Goal: Information Seeking & Learning: Learn about a topic

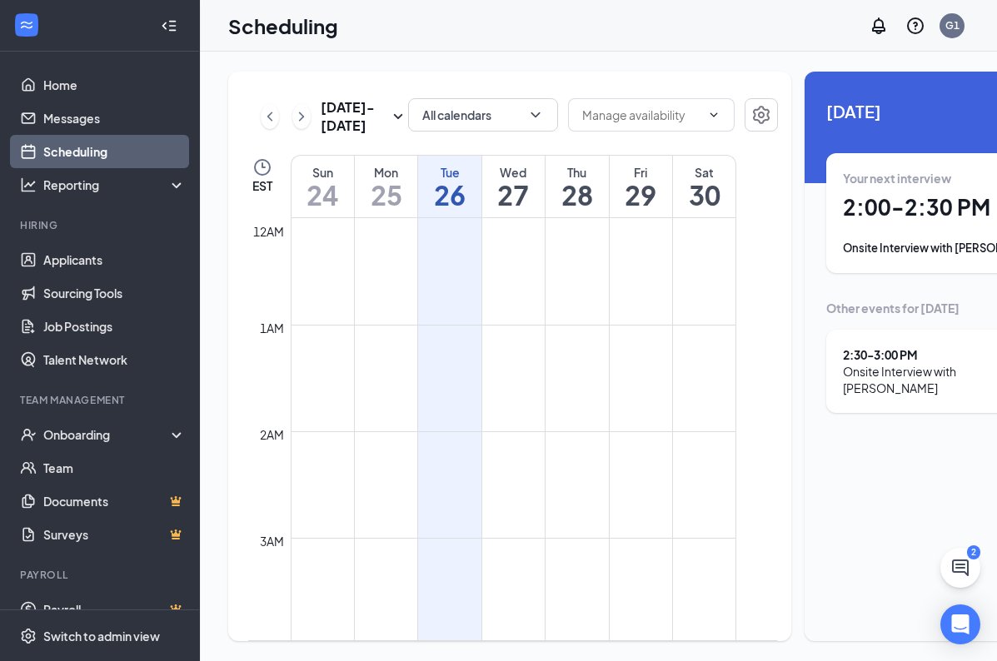
scroll to position [819, 0]
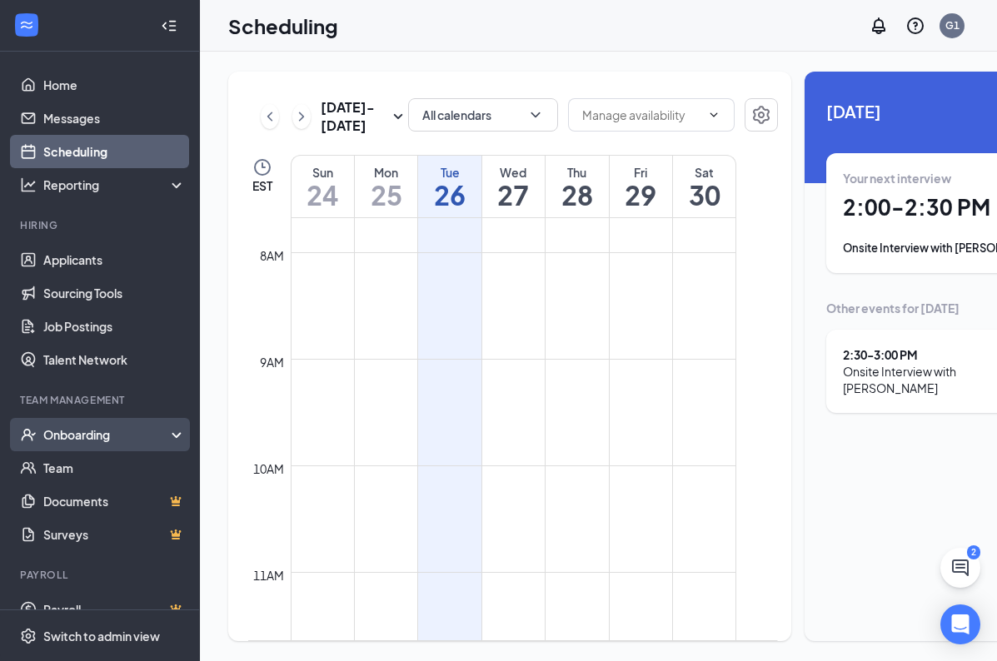
click at [90, 438] on div "Onboarding" at bounding box center [107, 434] width 128 height 17
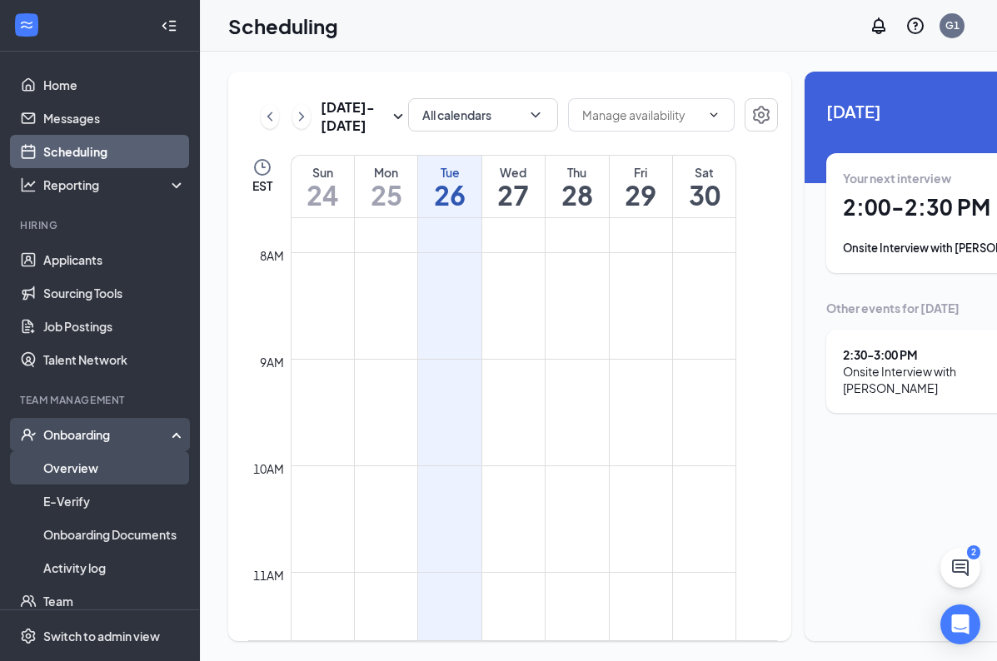
click at [90, 472] on link "Overview" at bounding box center [114, 467] width 142 height 33
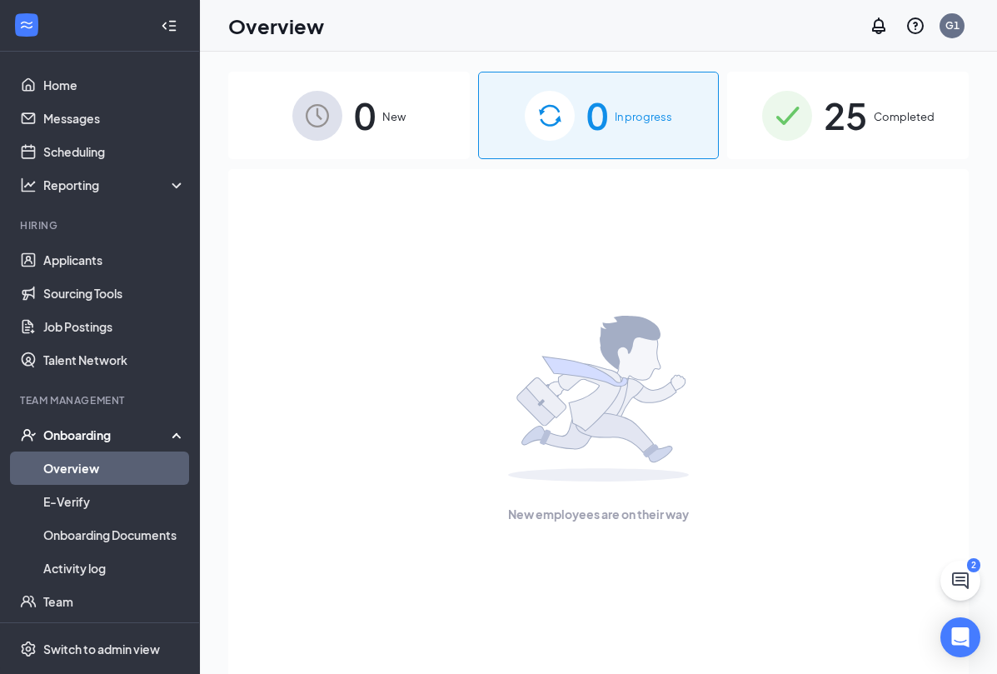
click at [864, 144] on span "25" at bounding box center [845, 115] width 43 height 57
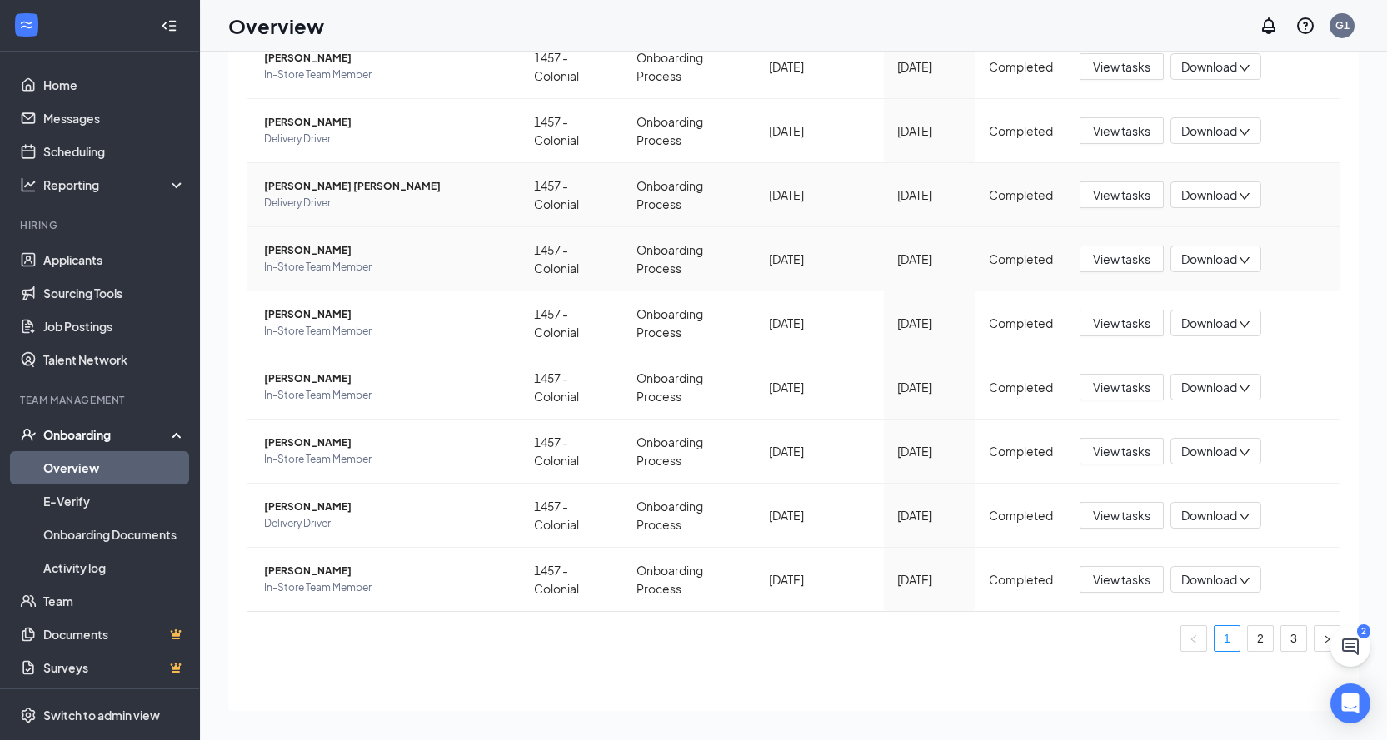
scroll to position [75, 0]
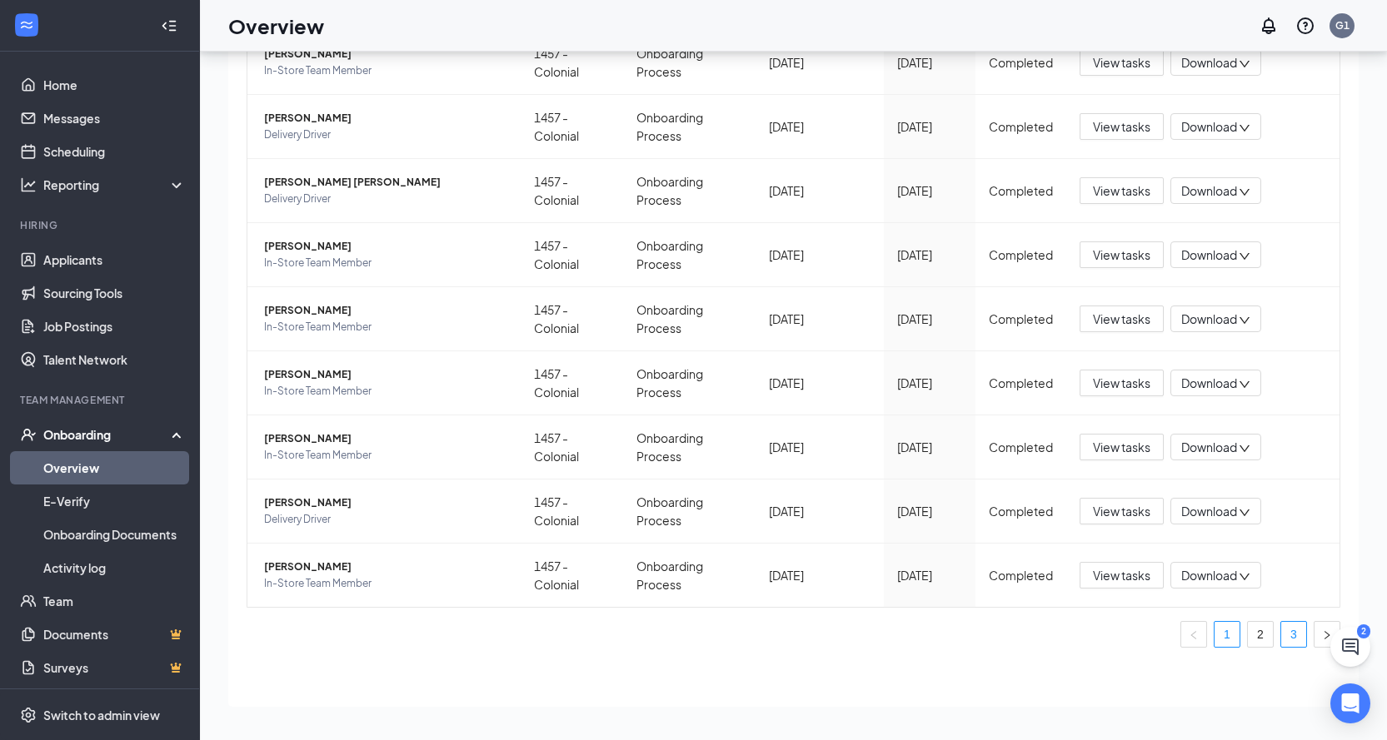
click at [1009, 629] on link "3" at bounding box center [1293, 634] width 25 height 25
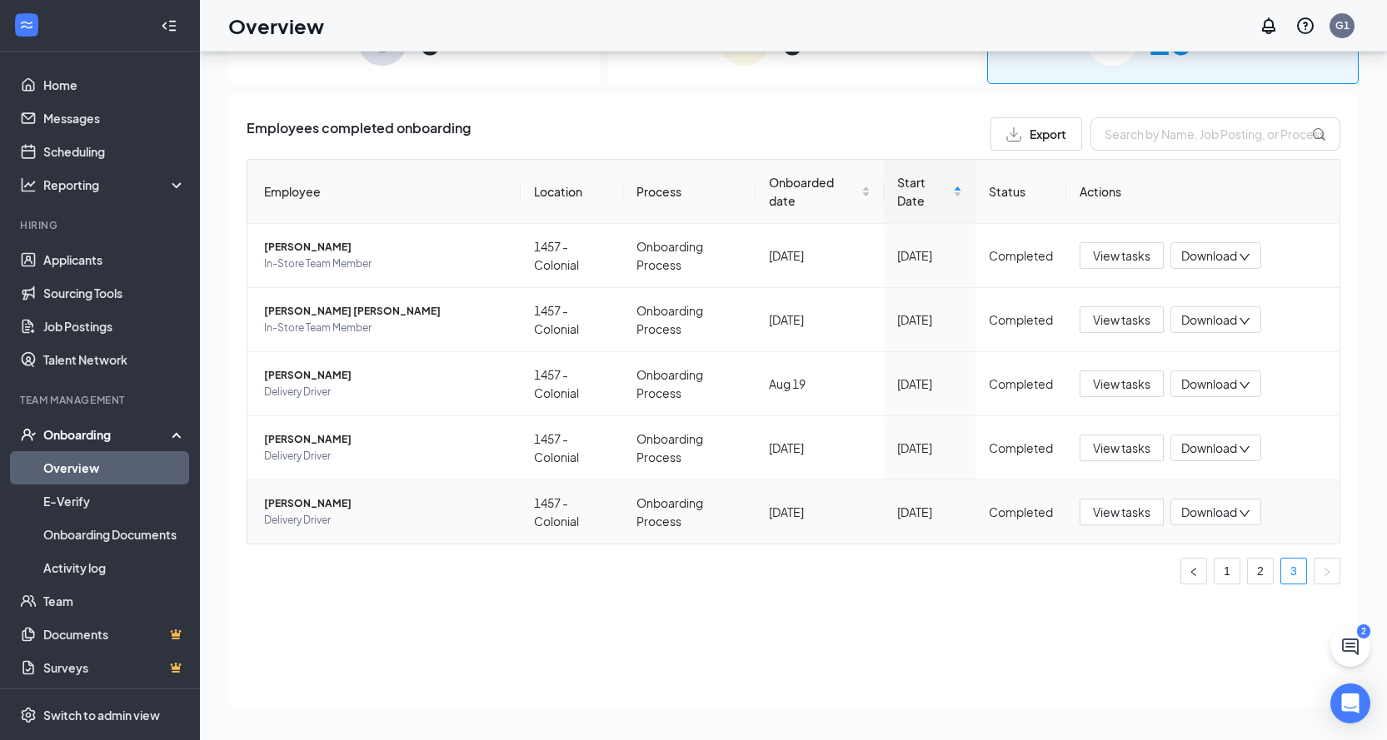
click at [314, 502] on span "Rodolfo Perez" at bounding box center [385, 504] width 243 height 17
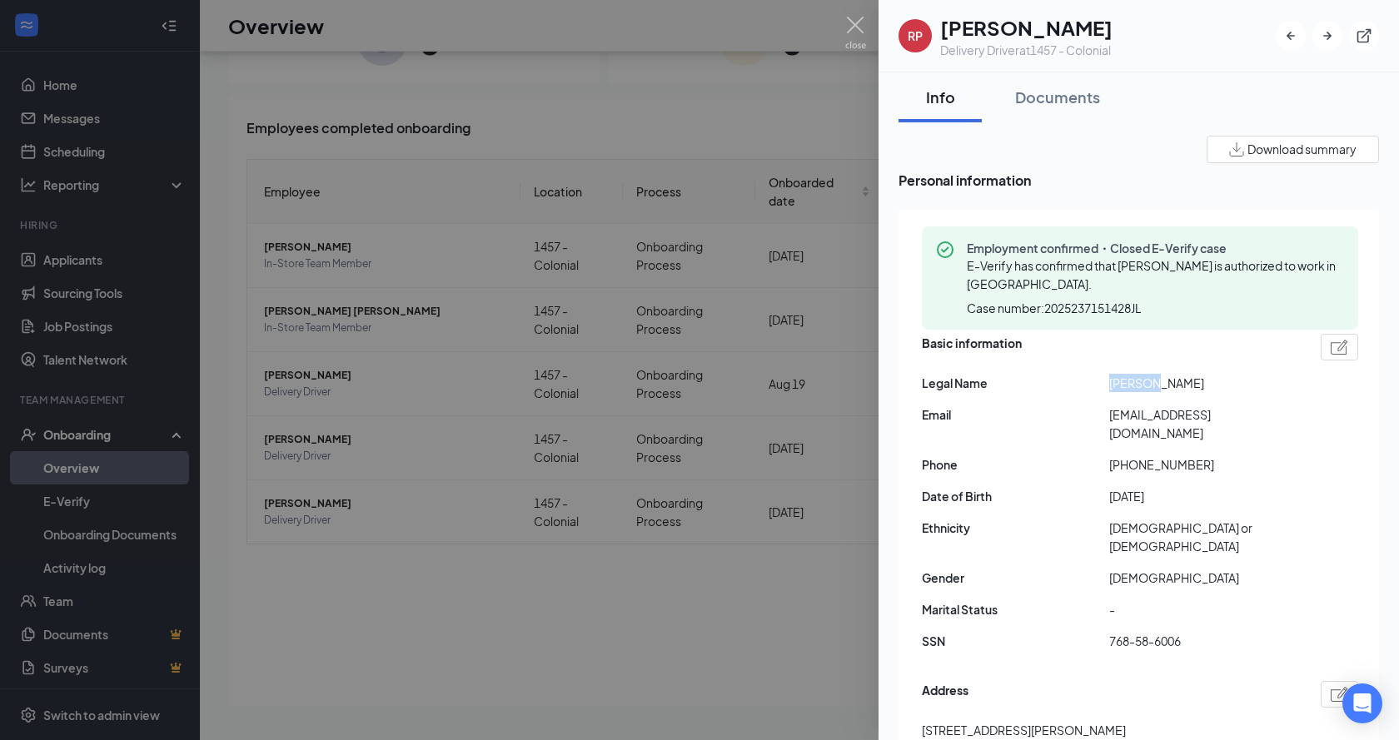
drag, startPoint x: 1118, startPoint y: 382, endPoint x: 1153, endPoint y: 388, distance: 35.5
click at [1009, 388] on div "Legal Name Rodolfo Perez" at bounding box center [1140, 383] width 436 height 18
copy div "Rodolfo"
click at [823, 93] on div at bounding box center [699, 370] width 1399 height 740
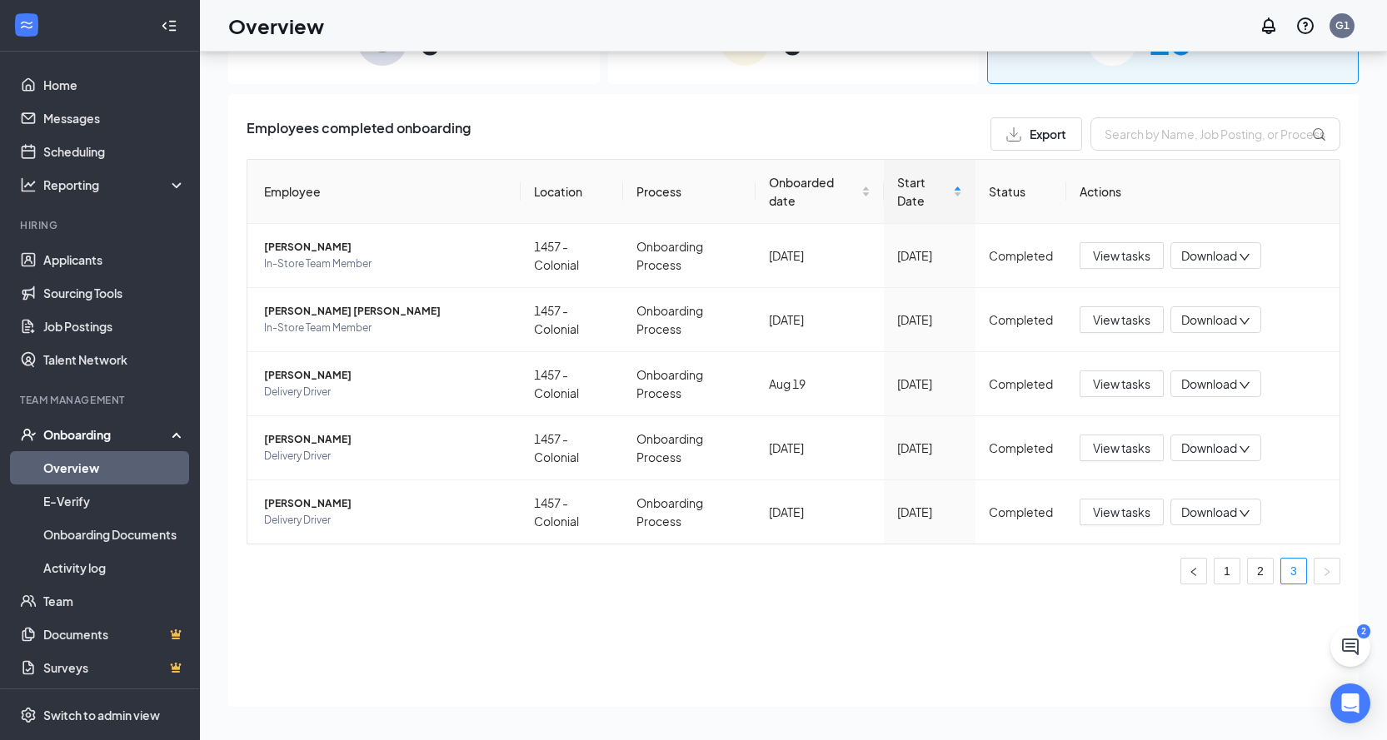
click at [107, 436] on div "Onboarding" at bounding box center [107, 434] width 128 height 17
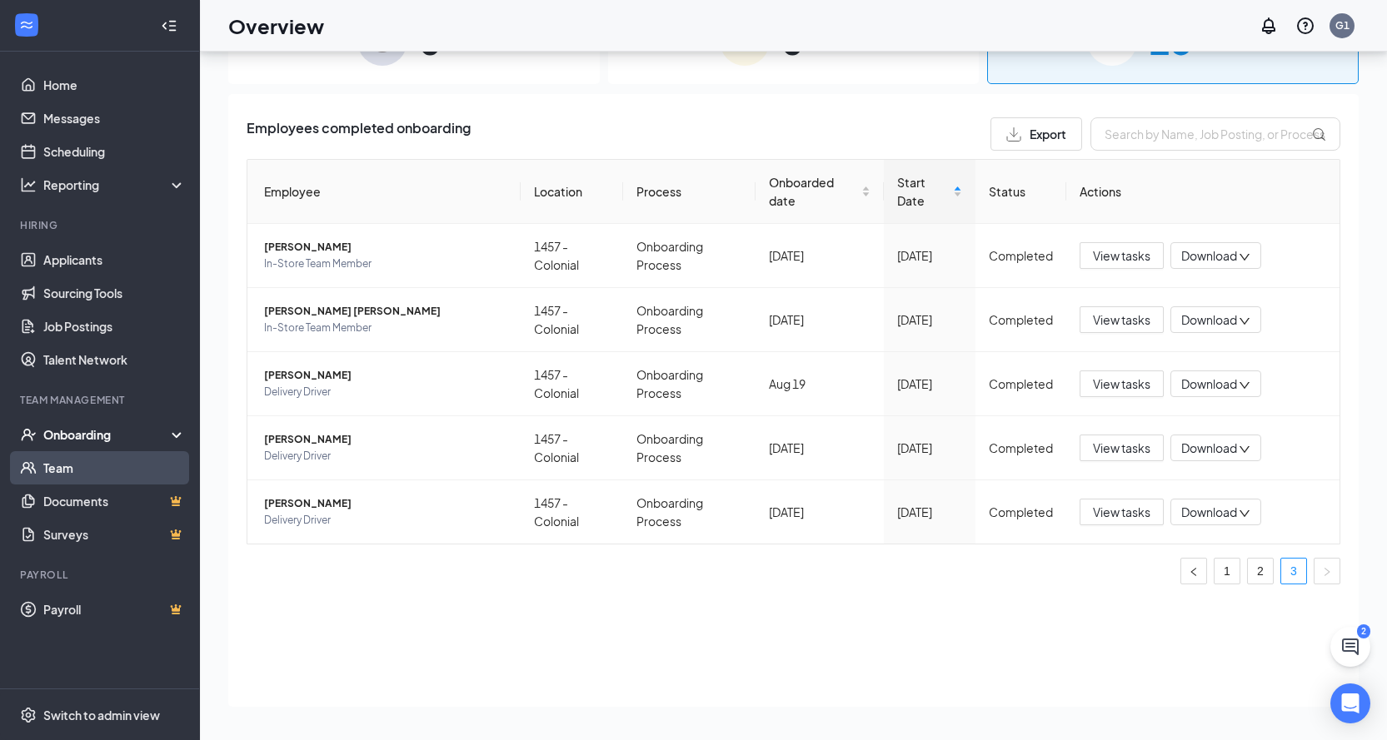
click at [94, 466] on link "Team" at bounding box center [114, 467] width 142 height 33
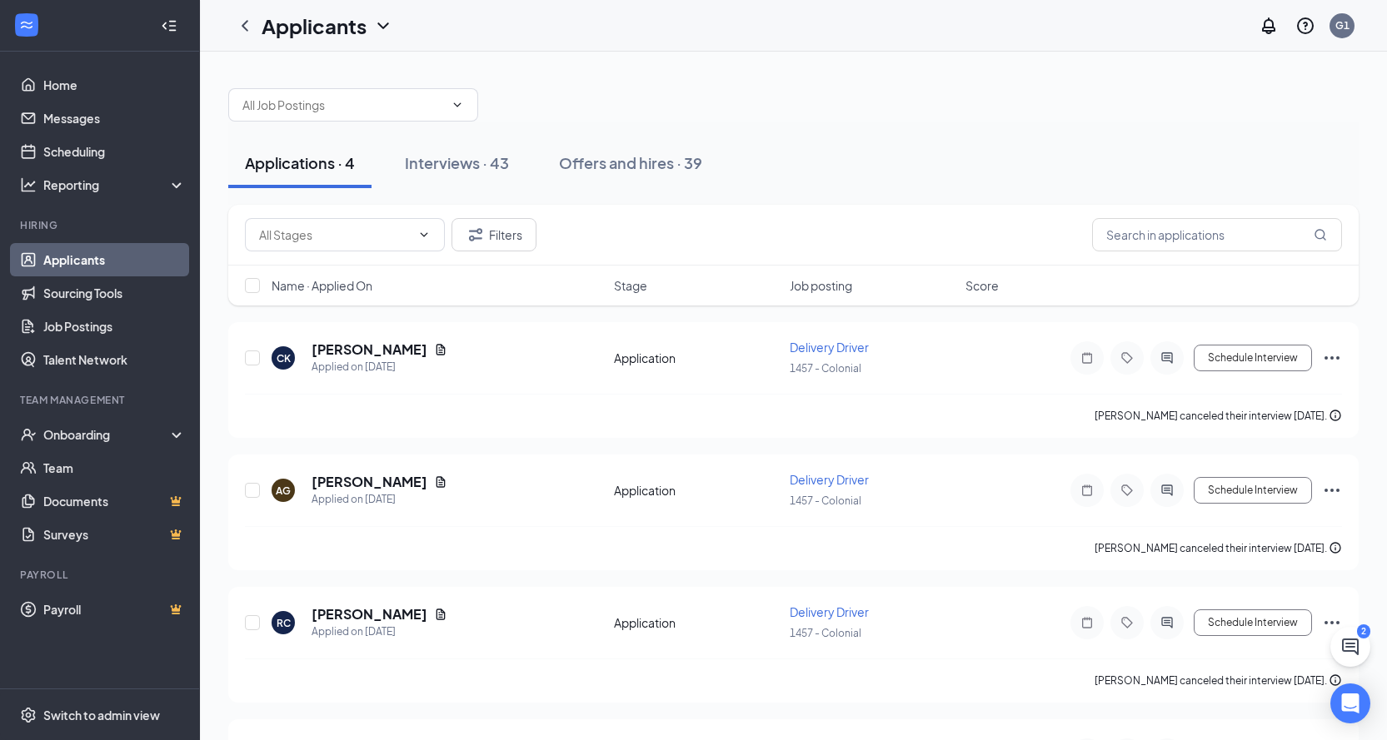
drag, startPoint x: 492, startPoint y: 172, endPoint x: 494, endPoint y: 199, distance: 27.5
click at [491, 171] on div "Interviews · 43" at bounding box center [457, 162] width 104 height 21
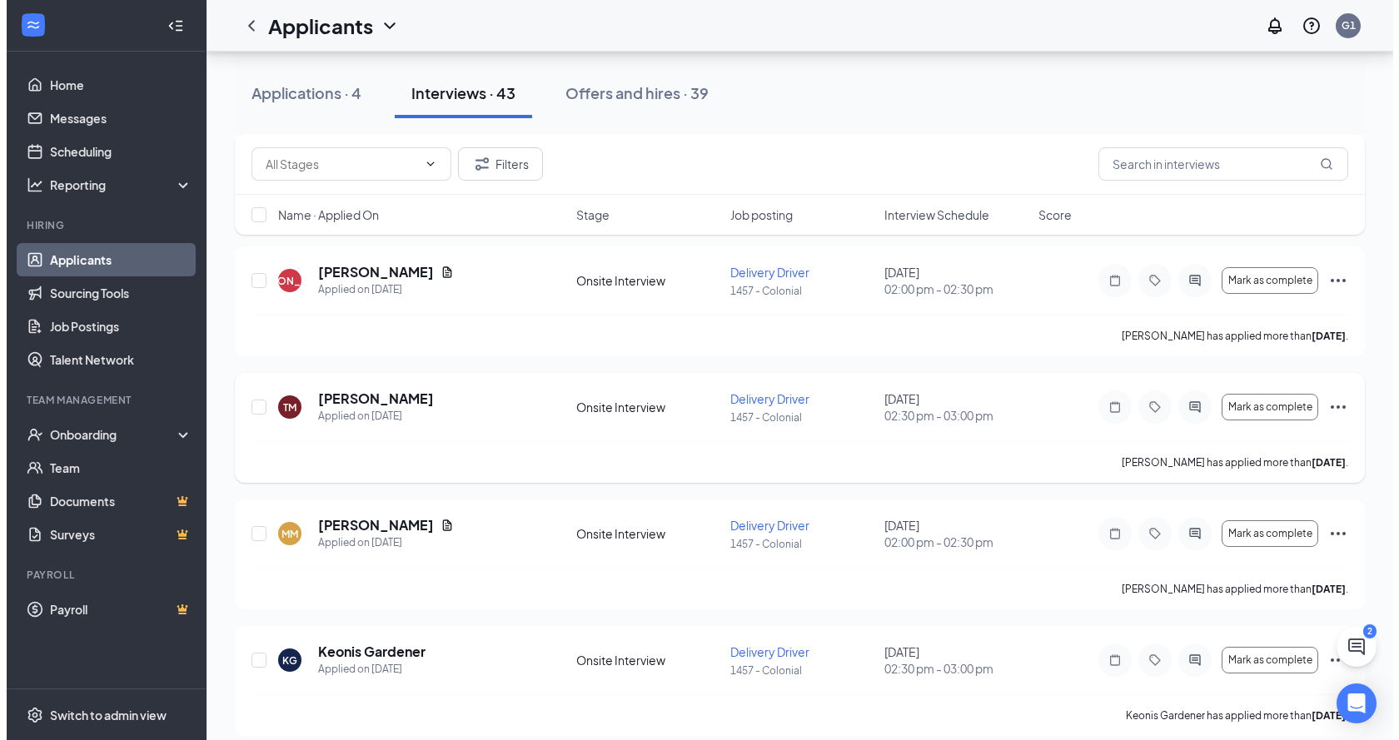
scroll to position [1416, 0]
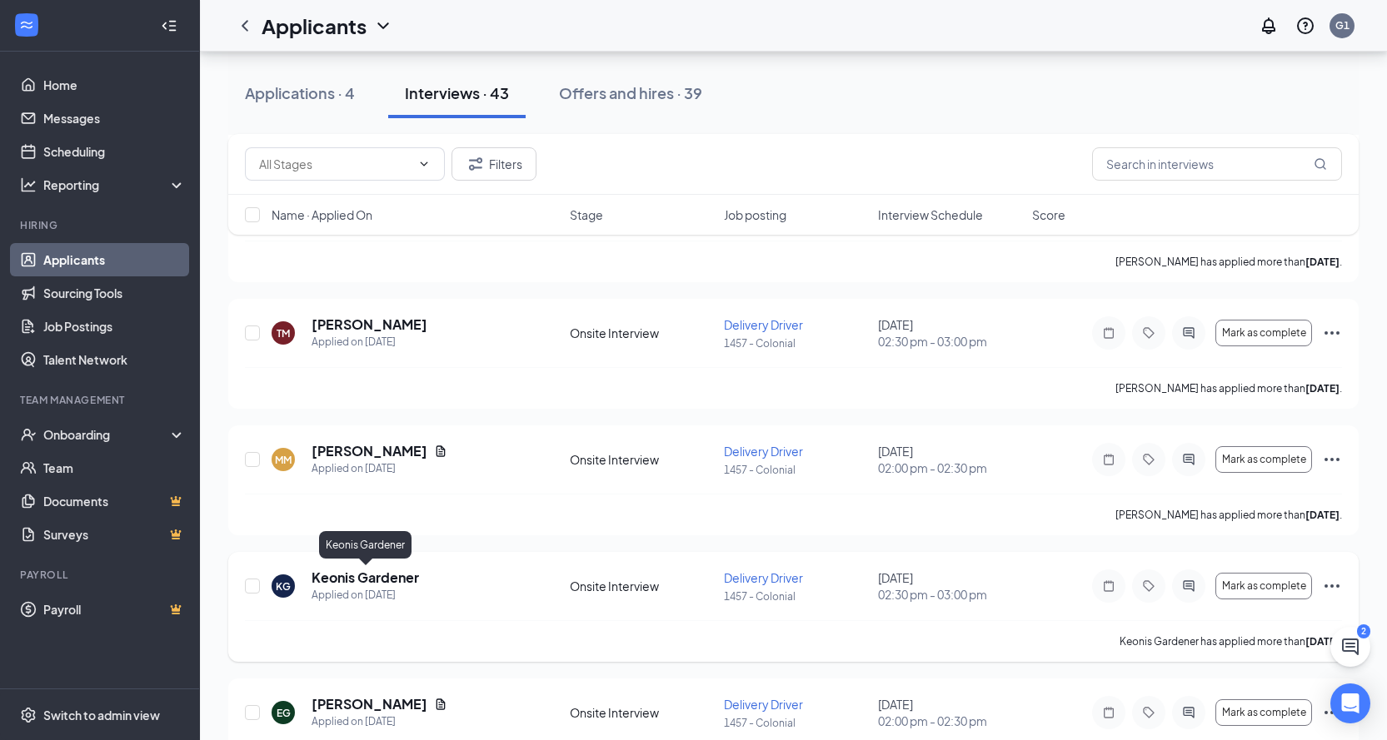
click at [416, 580] on h5 "Keonis Gardener" at bounding box center [364, 578] width 107 height 18
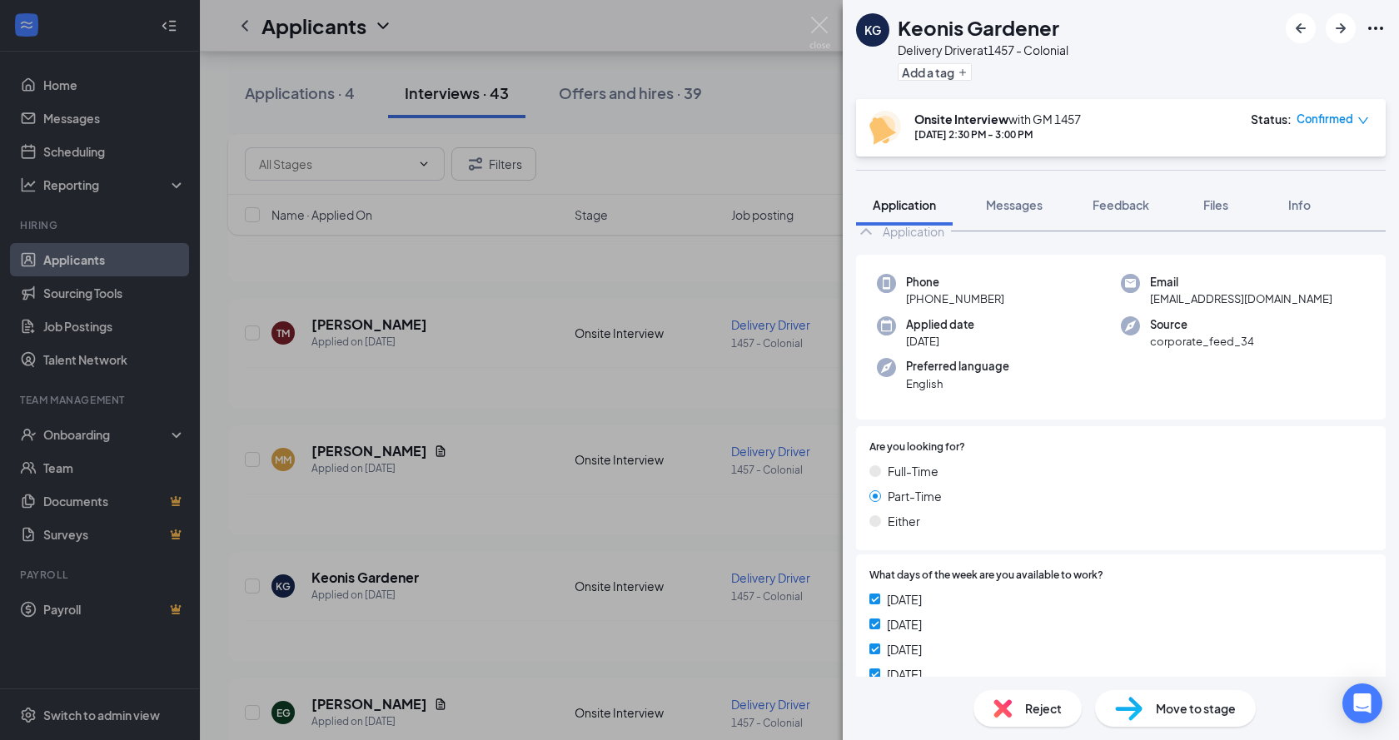
scroll to position [83, 0]
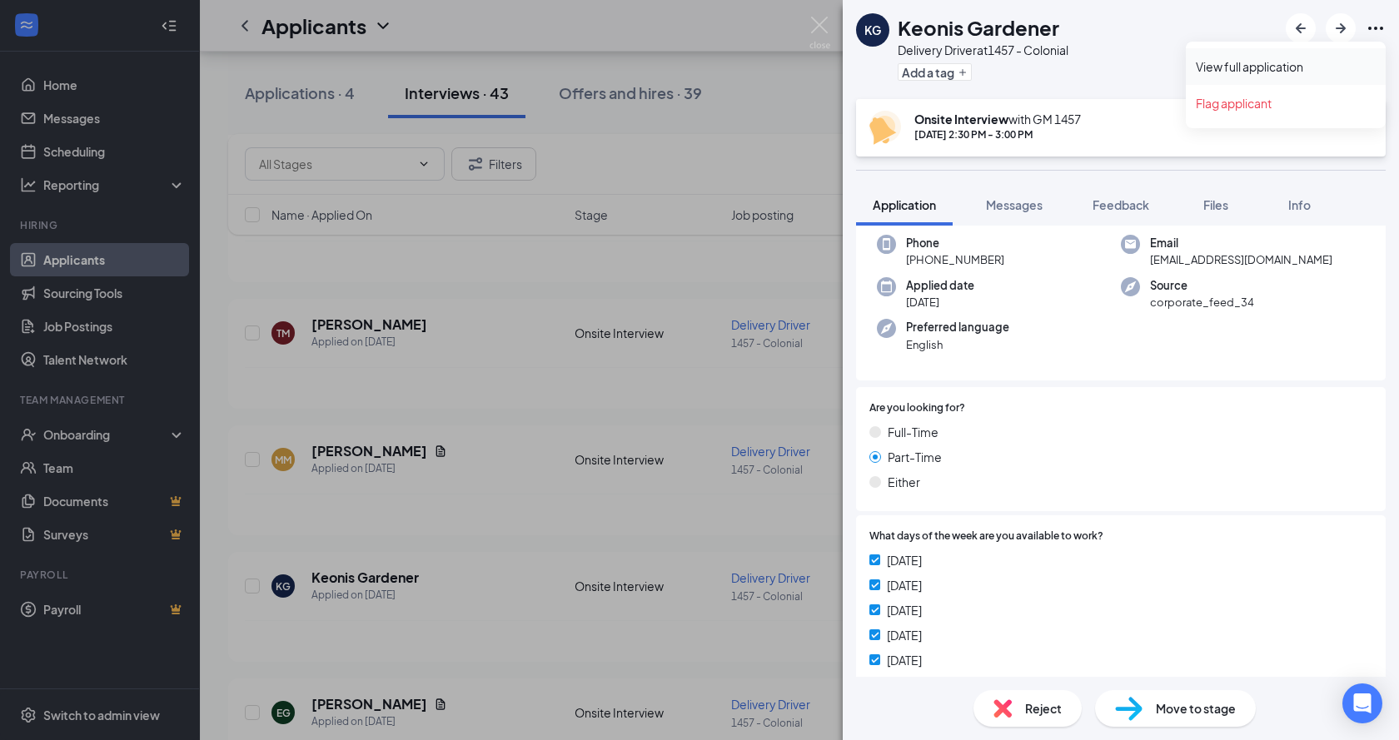
click at [1293, 62] on link "View full application" at bounding box center [1286, 66] width 180 height 17
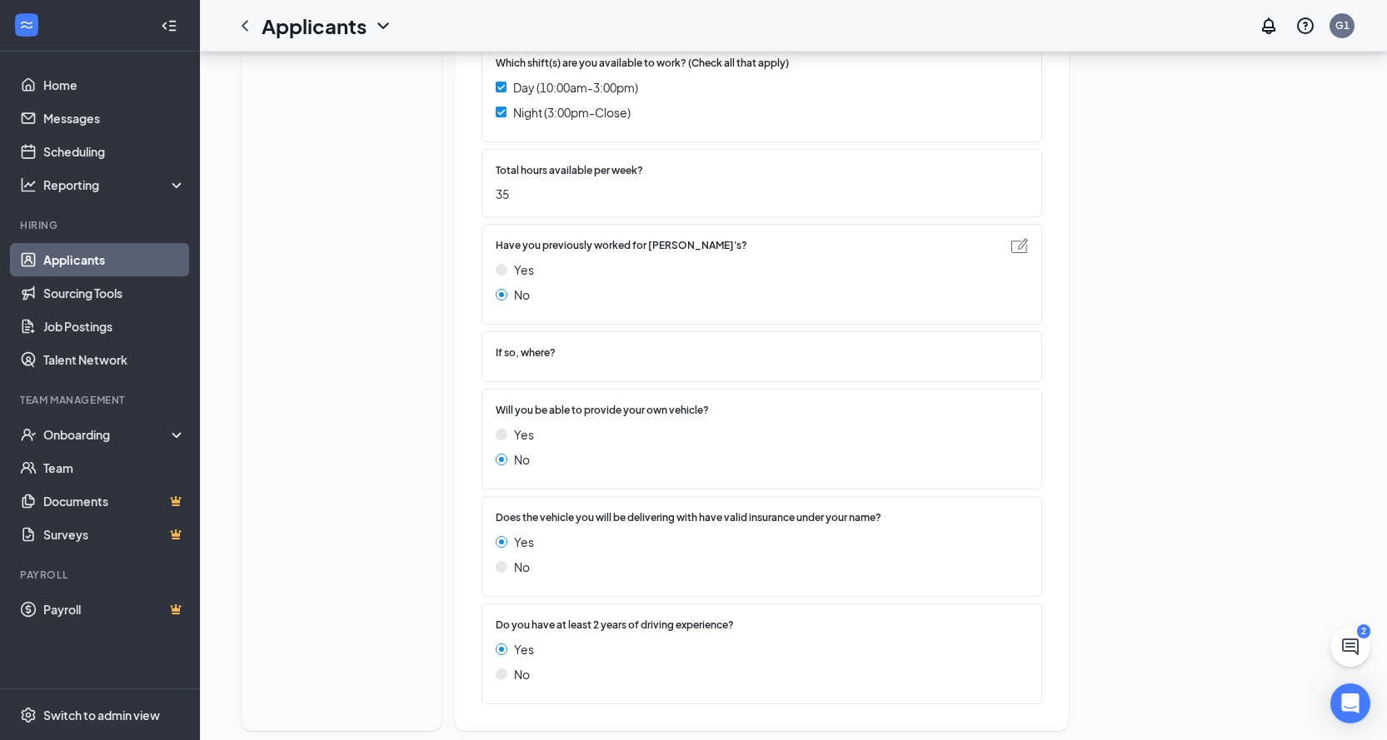
scroll to position [940, 0]
